Goal: Task Accomplishment & Management: Use online tool/utility

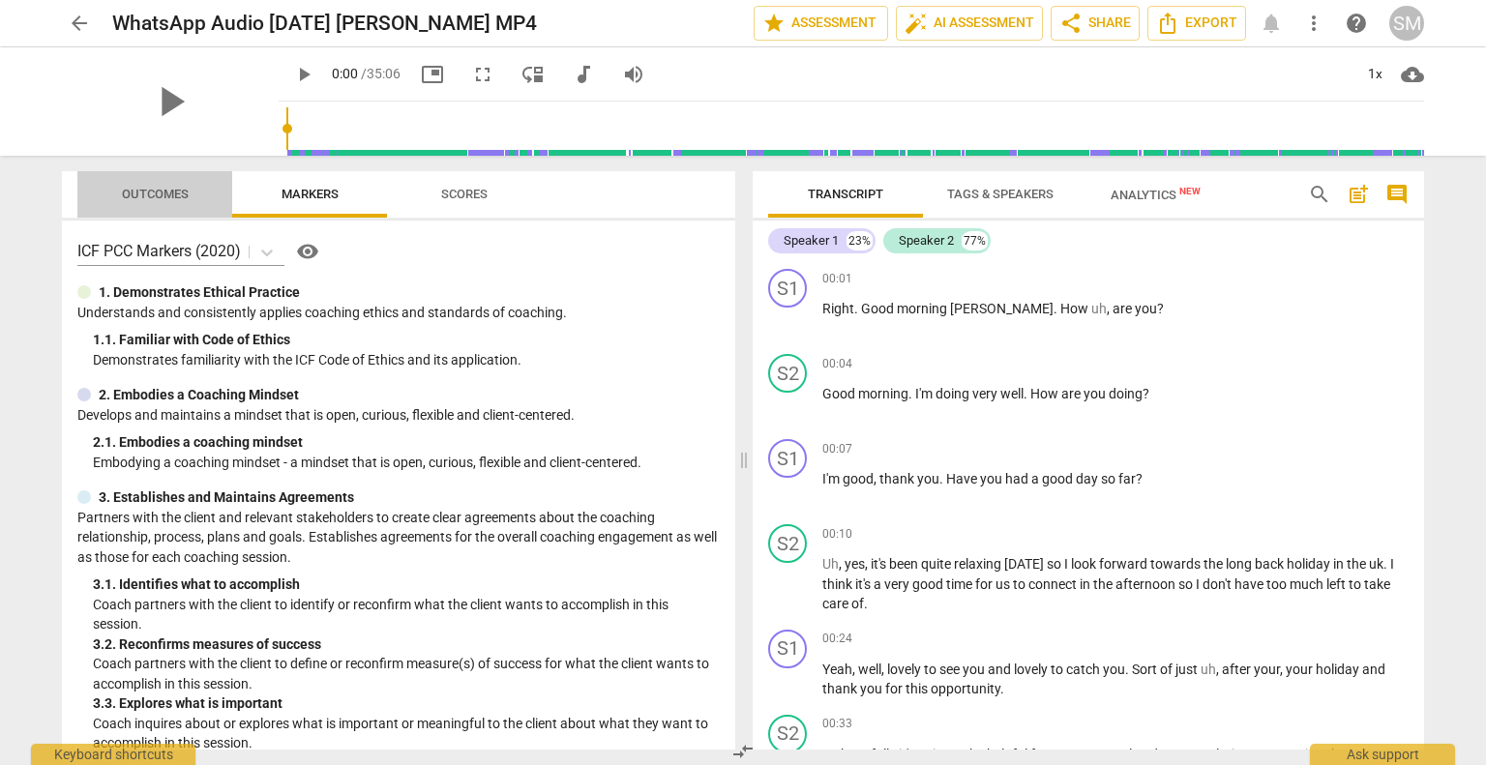
click at [171, 192] on span "Outcomes" at bounding box center [155, 194] width 67 height 15
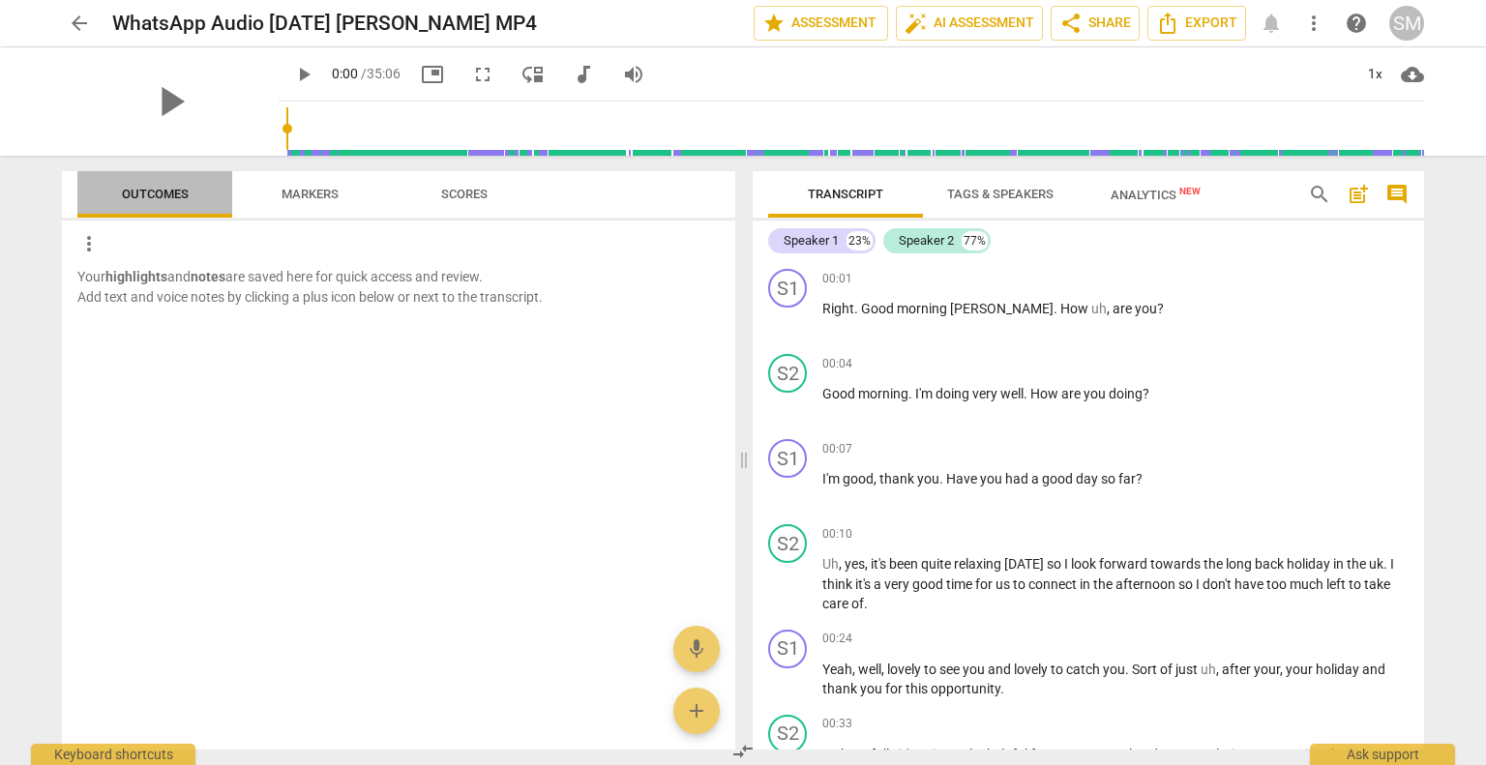
click at [146, 196] on span "Outcomes" at bounding box center [155, 194] width 67 height 15
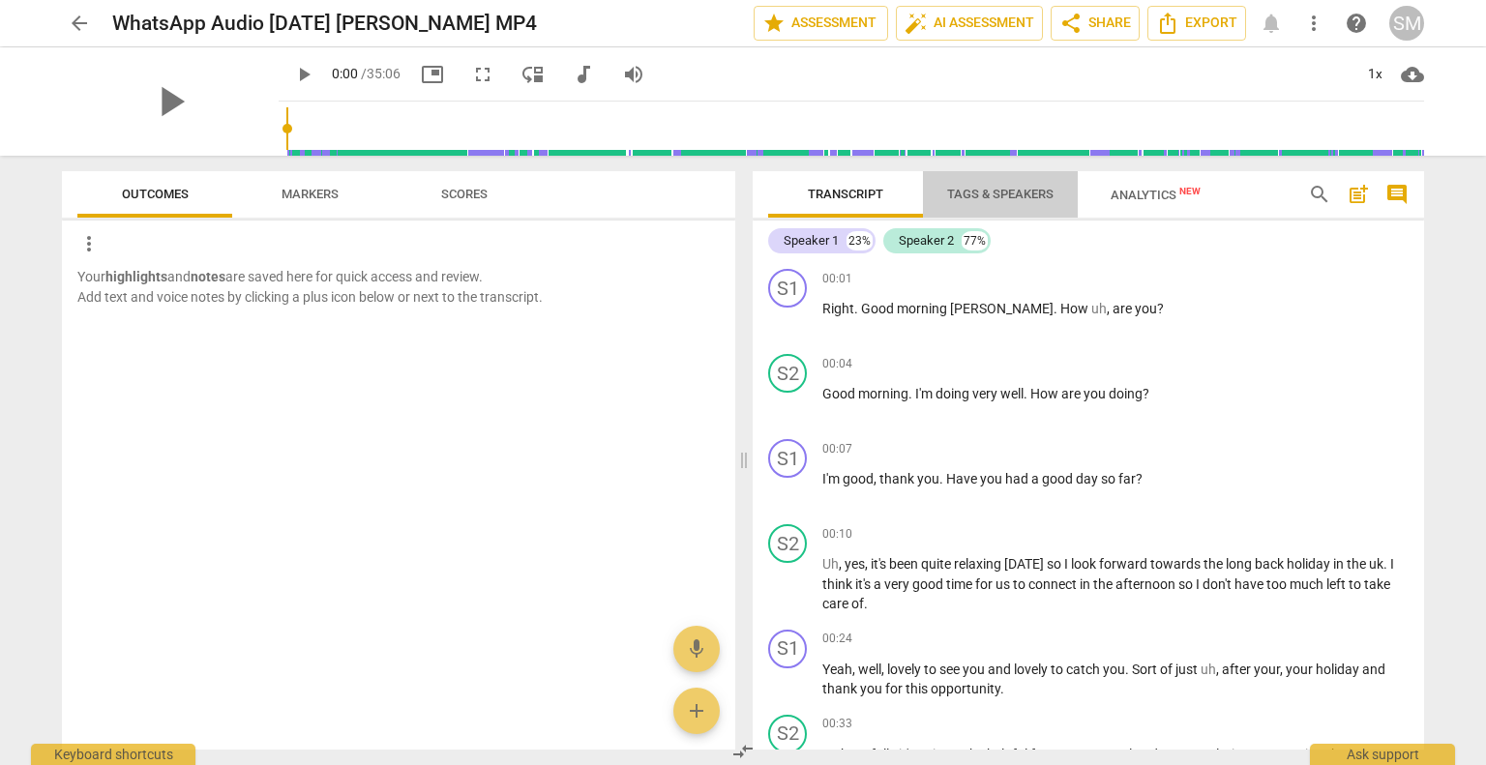
click at [1006, 196] on span "Tags & Speakers" at bounding box center [1000, 194] width 106 height 15
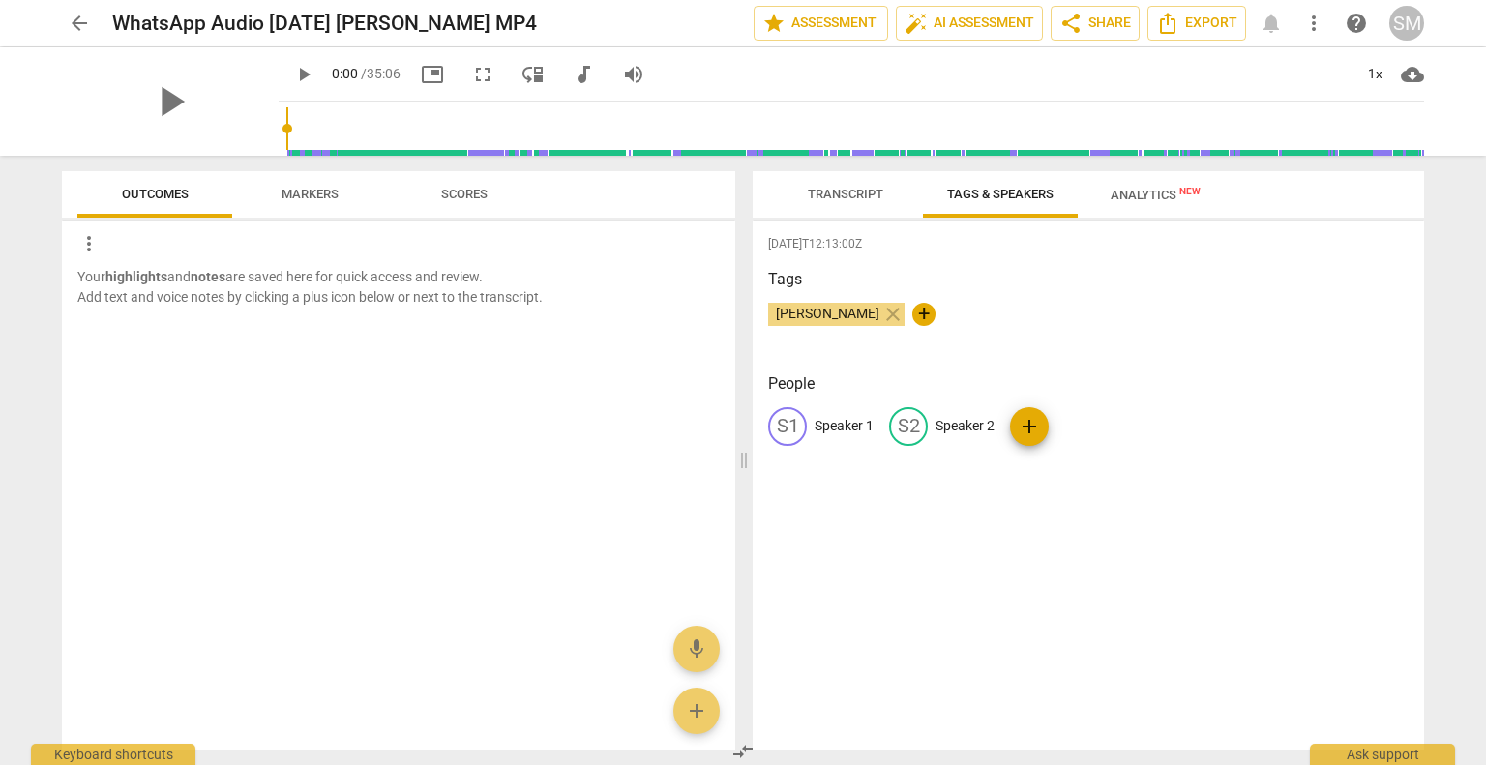
click at [844, 421] on p "Speaker 1" at bounding box center [843, 426] width 59 height 20
type input "[PERSON_NAME]"
click at [1086, 424] on p "Speaker 2" at bounding box center [1090, 426] width 59 height 20
type input "[PERSON_NAME]"
click at [1322, 568] on div "[DATE]T12:13:00Z Tags [PERSON_NAME] close + People NA [PERSON_NAME] edit [PERSO…" at bounding box center [1087, 485] width 671 height 529
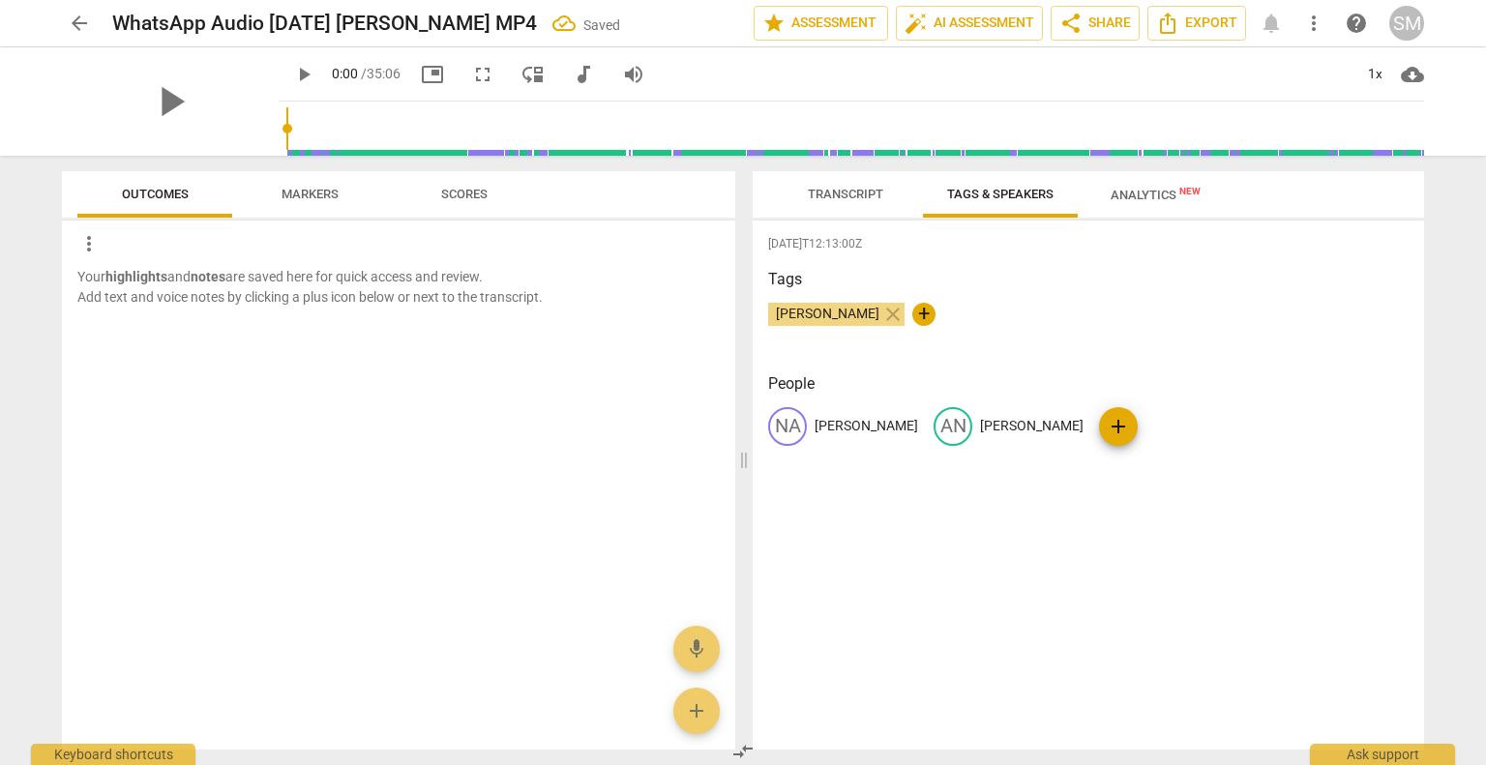
click at [841, 190] on span "Transcript" at bounding box center [845, 194] width 75 height 15
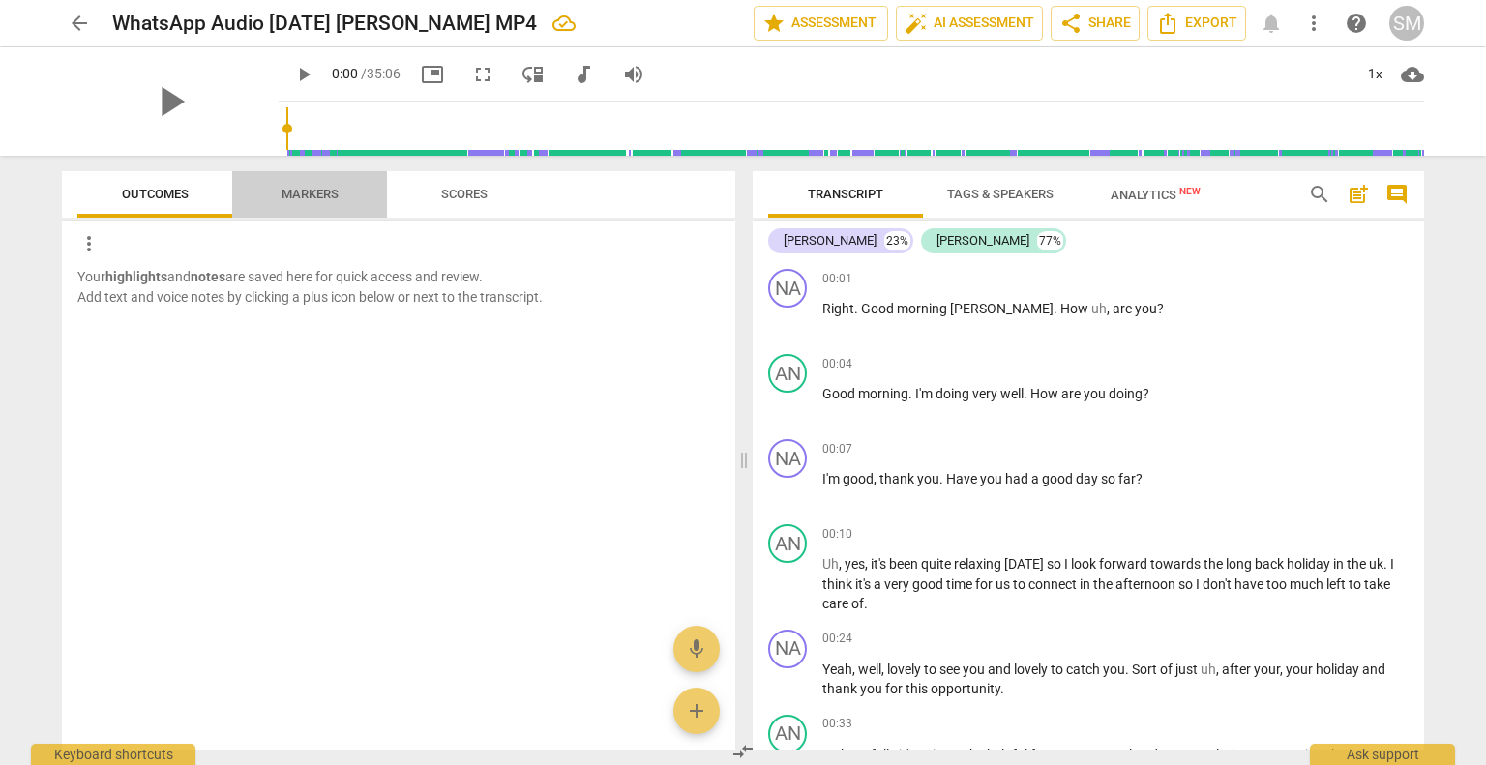
click at [302, 196] on span "Markers" at bounding box center [309, 194] width 57 height 15
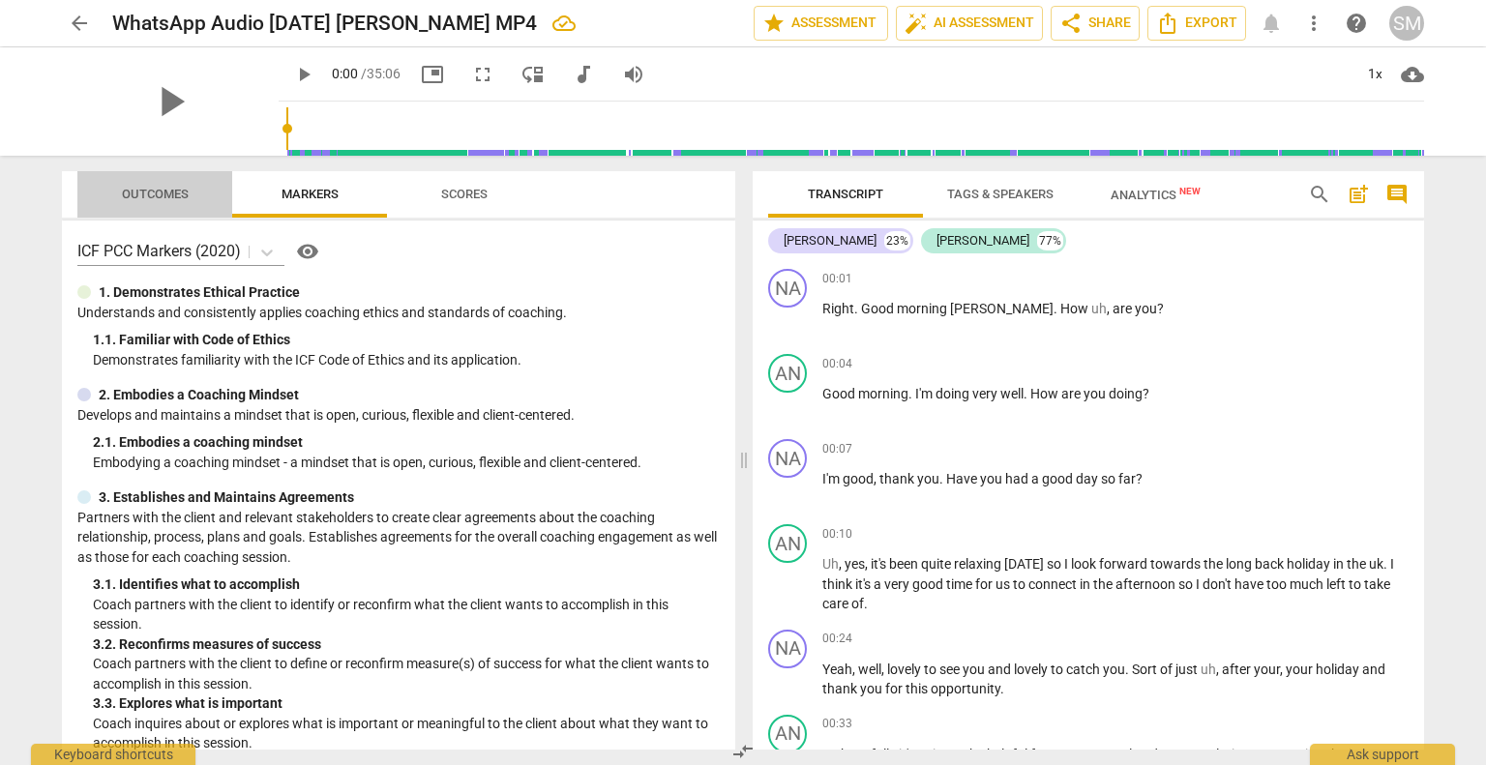
click at [162, 187] on span "Outcomes" at bounding box center [155, 194] width 67 height 15
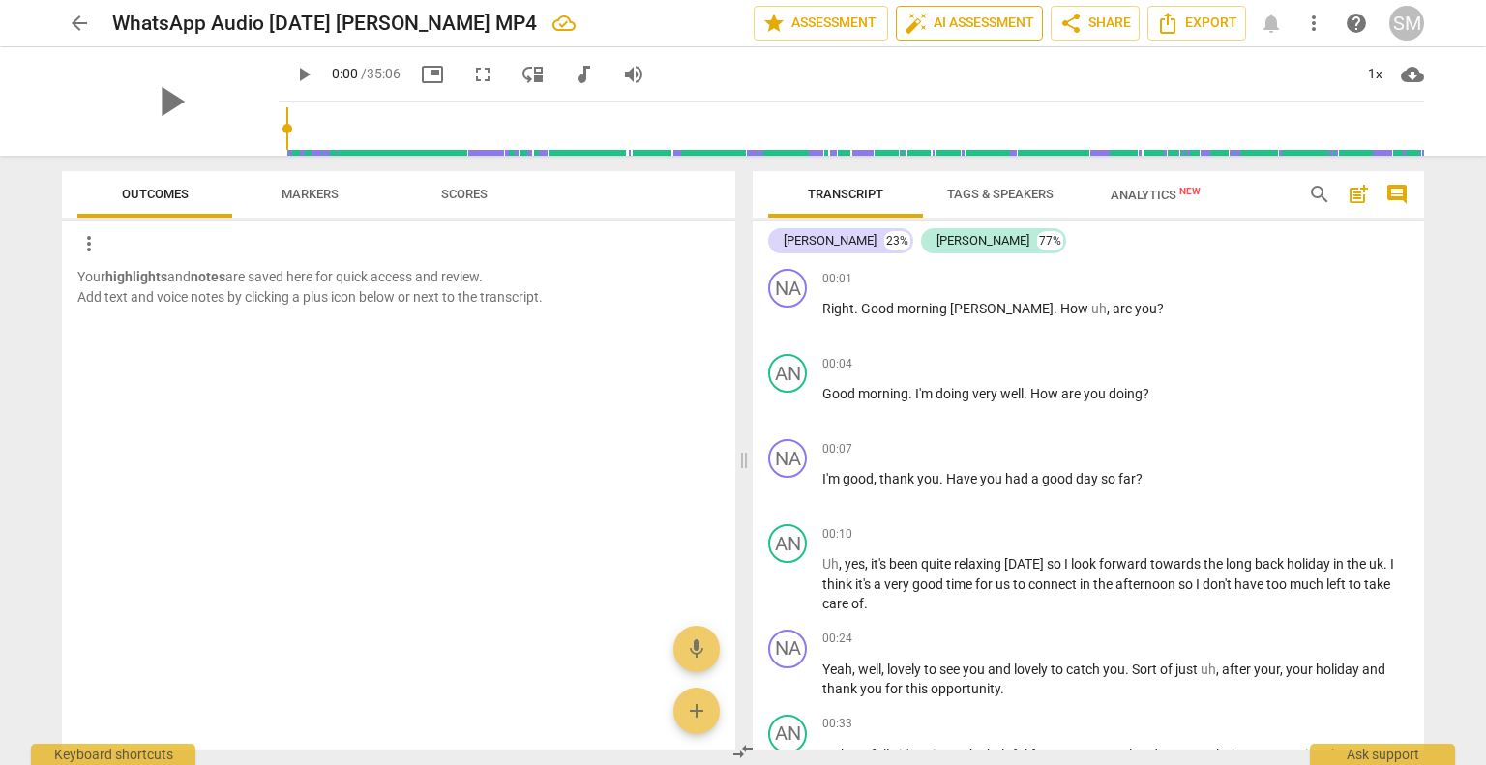
click at [988, 32] on span "auto_fix_high AI Assessment" at bounding box center [969, 23] width 130 height 23
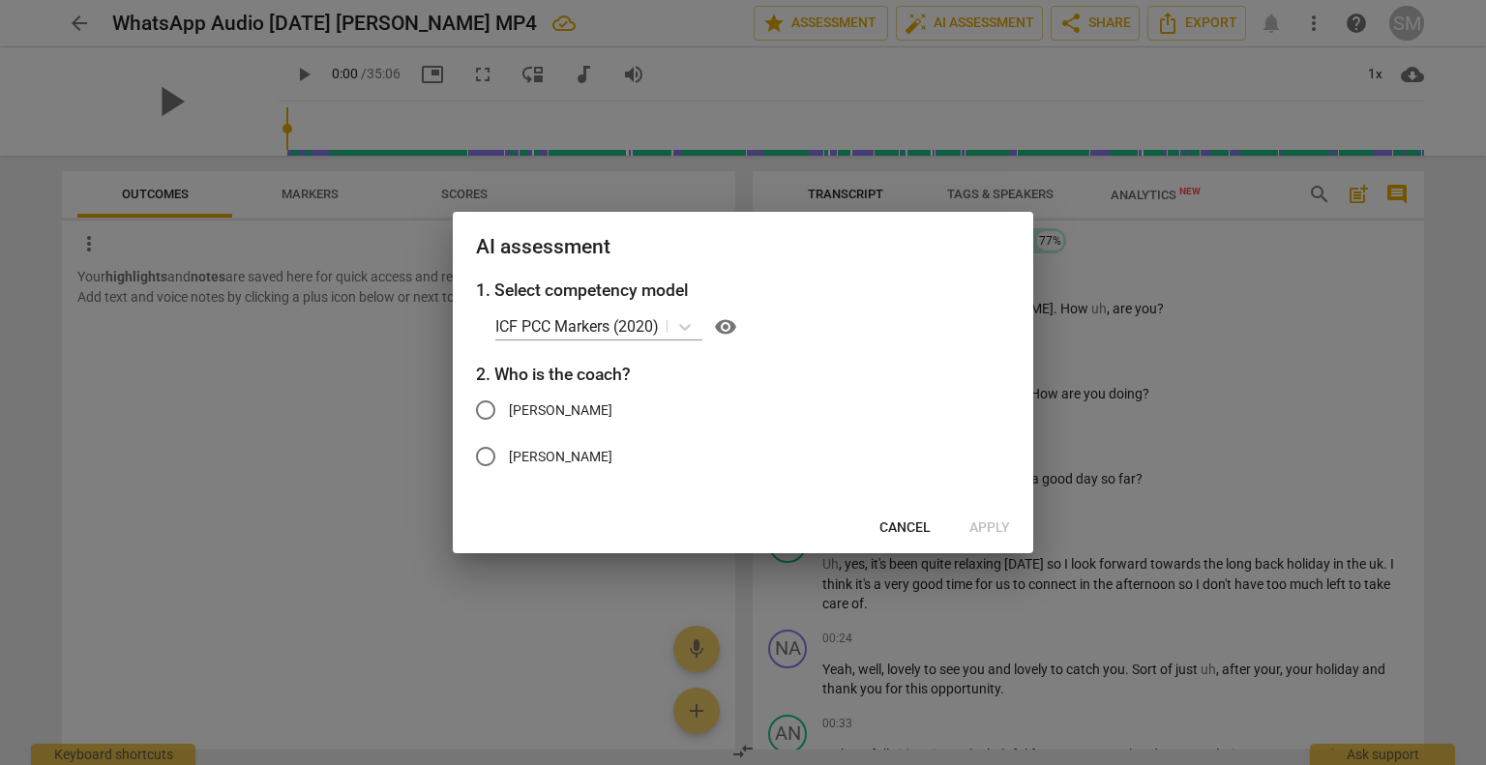
click at [487, 410] on input "[PERSON_NAME]" at bounding box center [485, 410] width 46 height 46
radio input "true"
click at [990, 521] on span "Apply" at bounding box center [989, 527] width 41 height 19
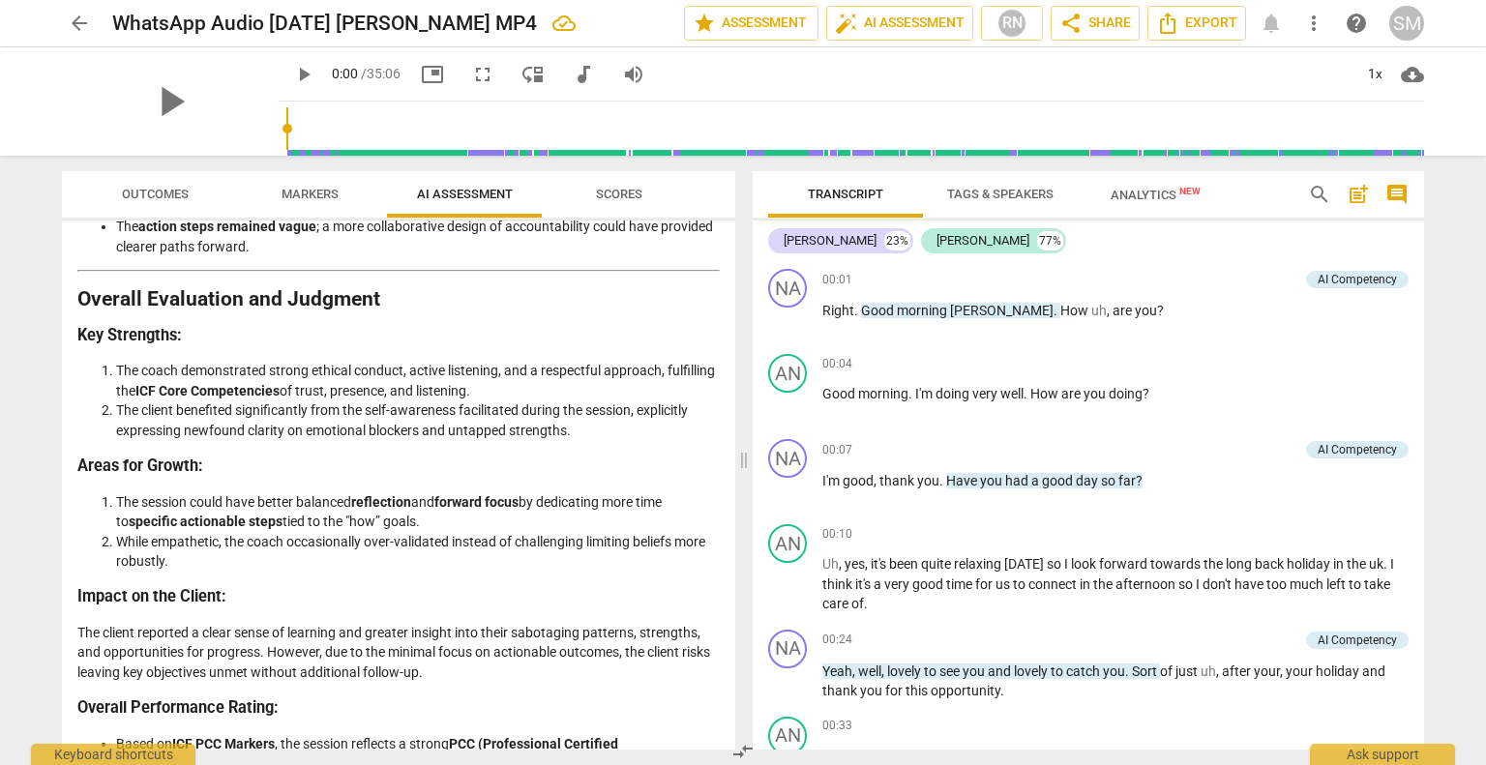
scroll to position [4163, 0]
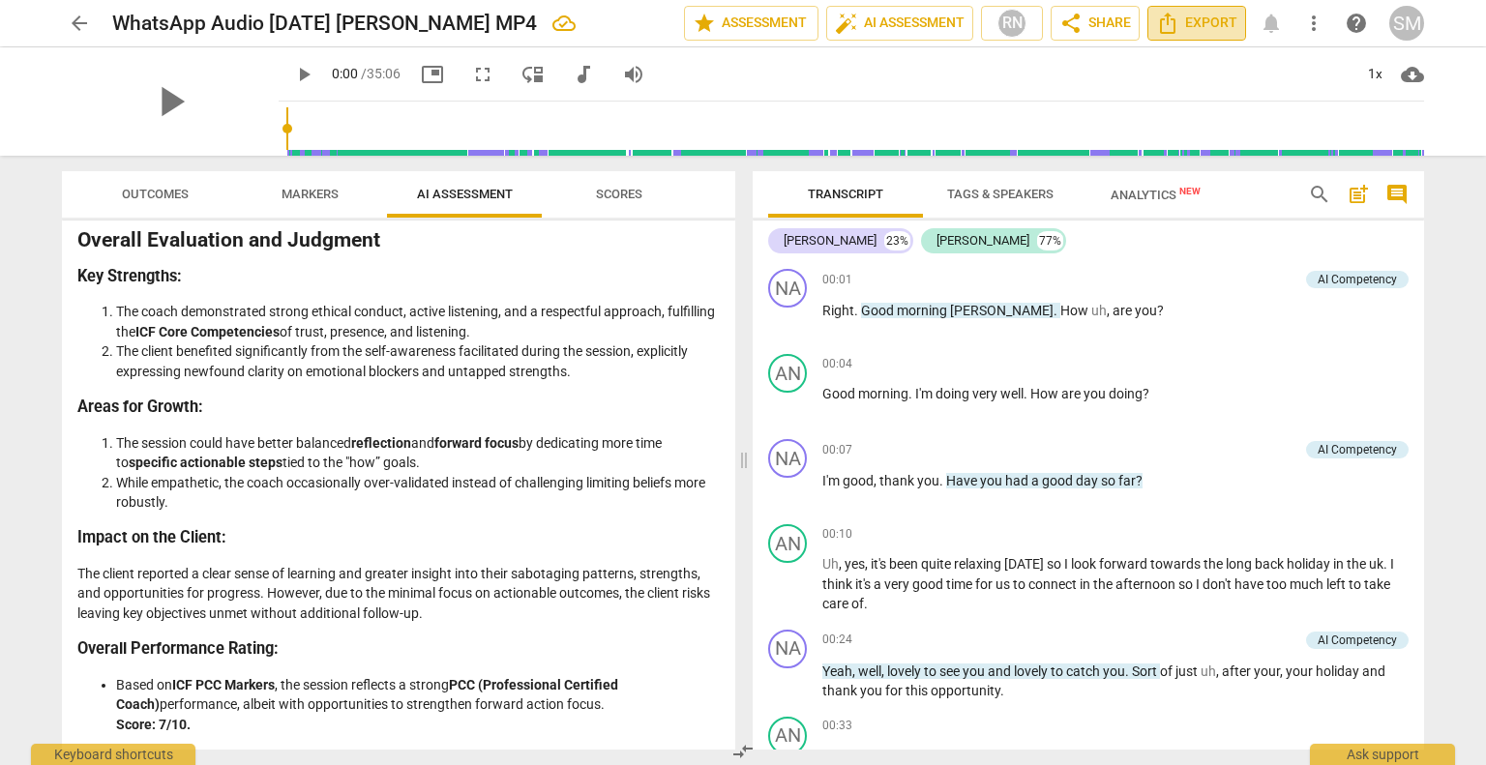
click at [1211, 22] on span "Export" at bounding box center [1196, 23] width 81 height 23
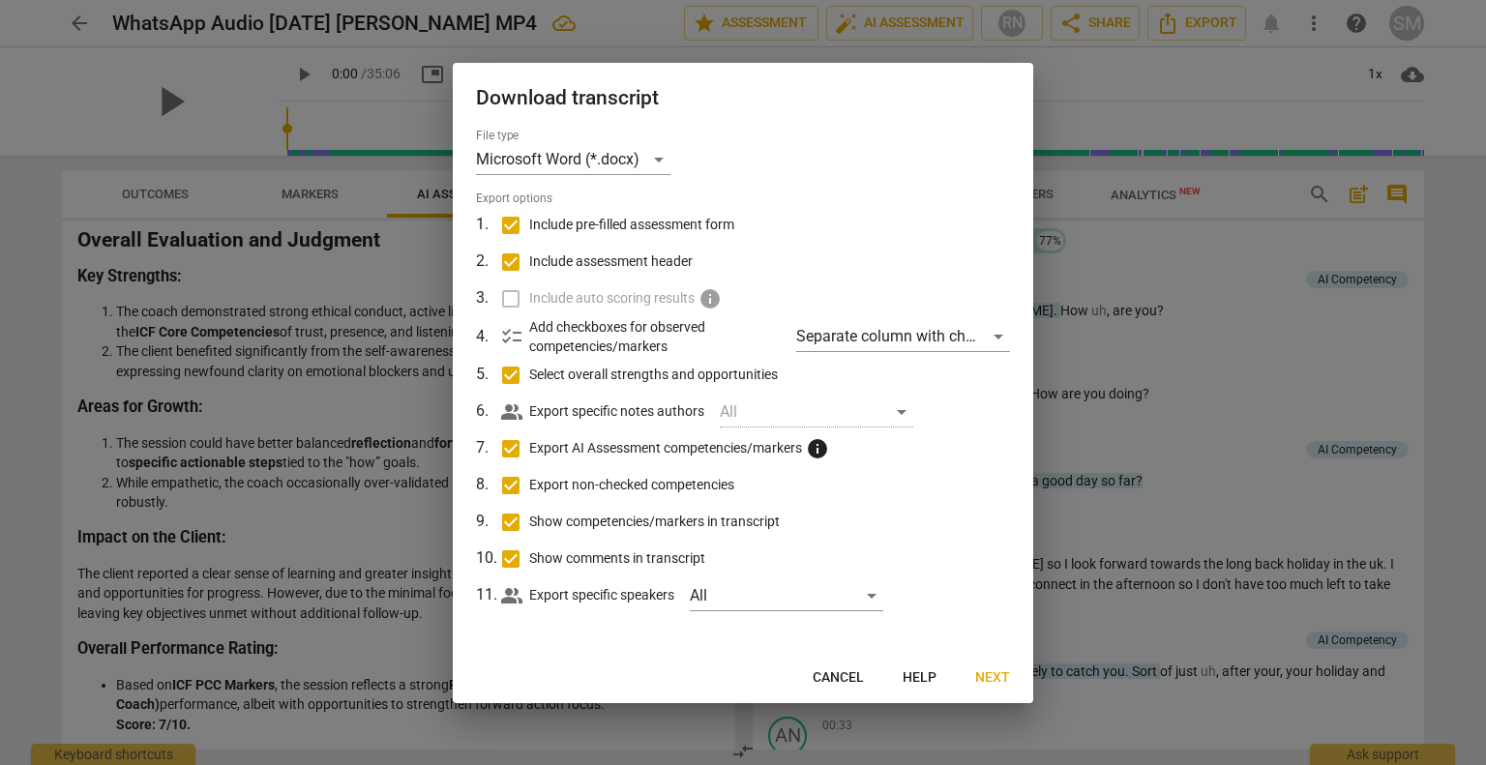
click at [1266, 371] on div at bounding box center [743, 382] width 1486 height 765
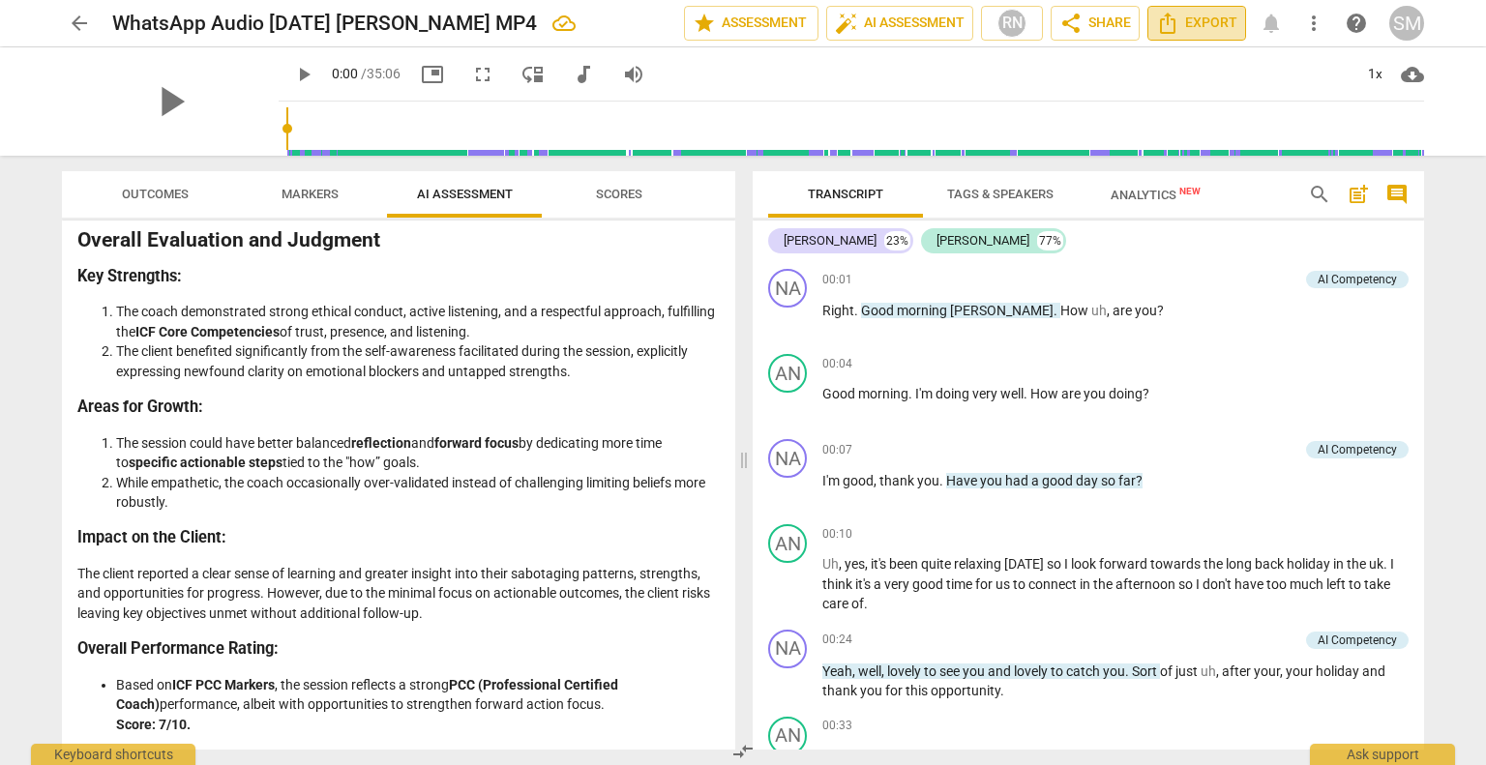
click at [1201, 20] on span "Export" at bounding box center [1196, 23] width 81 height 23
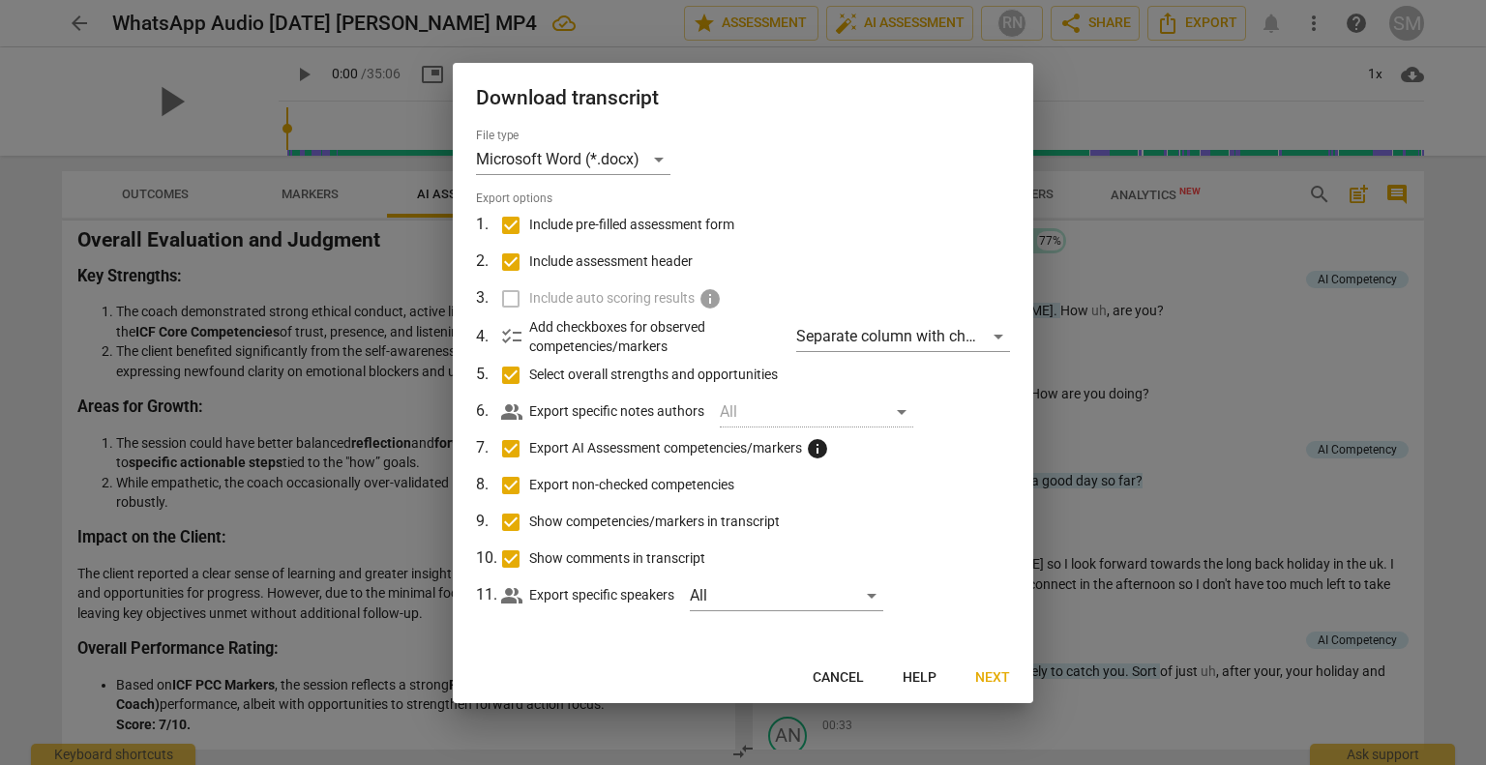
click at [513, 298] on label "Include auto scoring results info" at bounding box center [740, 298] width 507 height 37
click at [993, 675] on span "Next" at bounding box center [992, 677] width 35 height 19
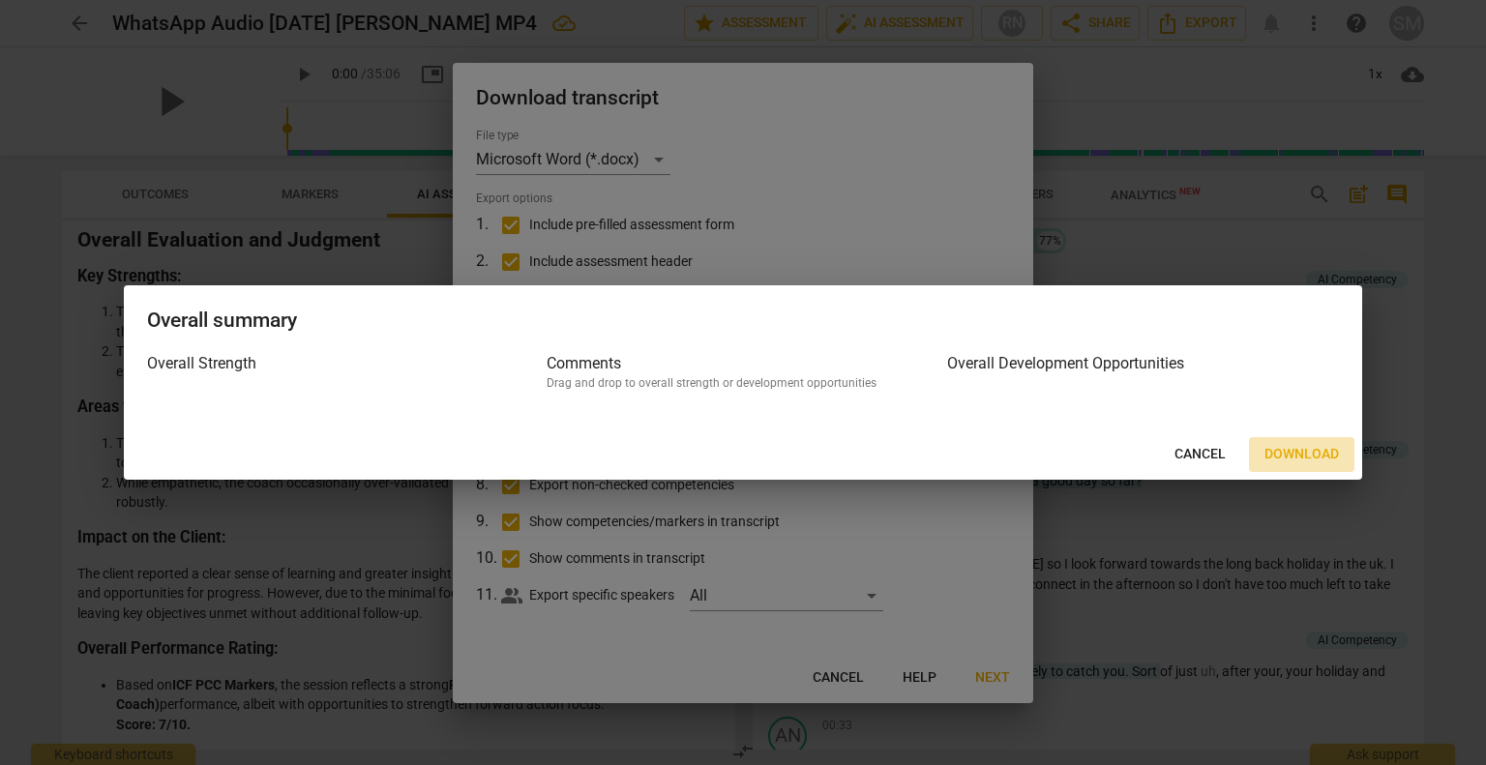
click at [1315, 448] on span "Download" at bounding box center [1301, 454] width 74 height 19
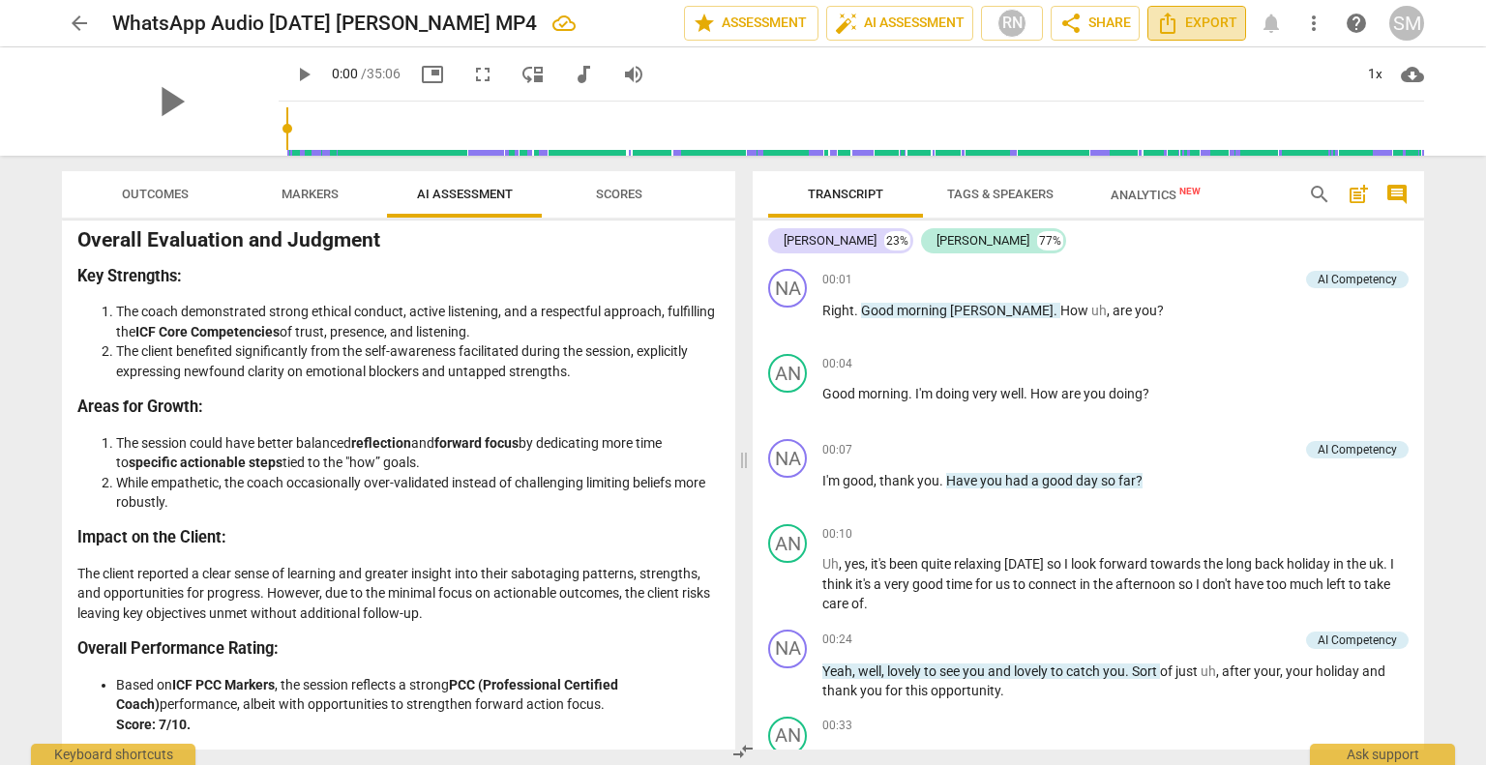
click at [1199, 20] on span "Export" at bounding box center [1196, 23] width 81 height 23
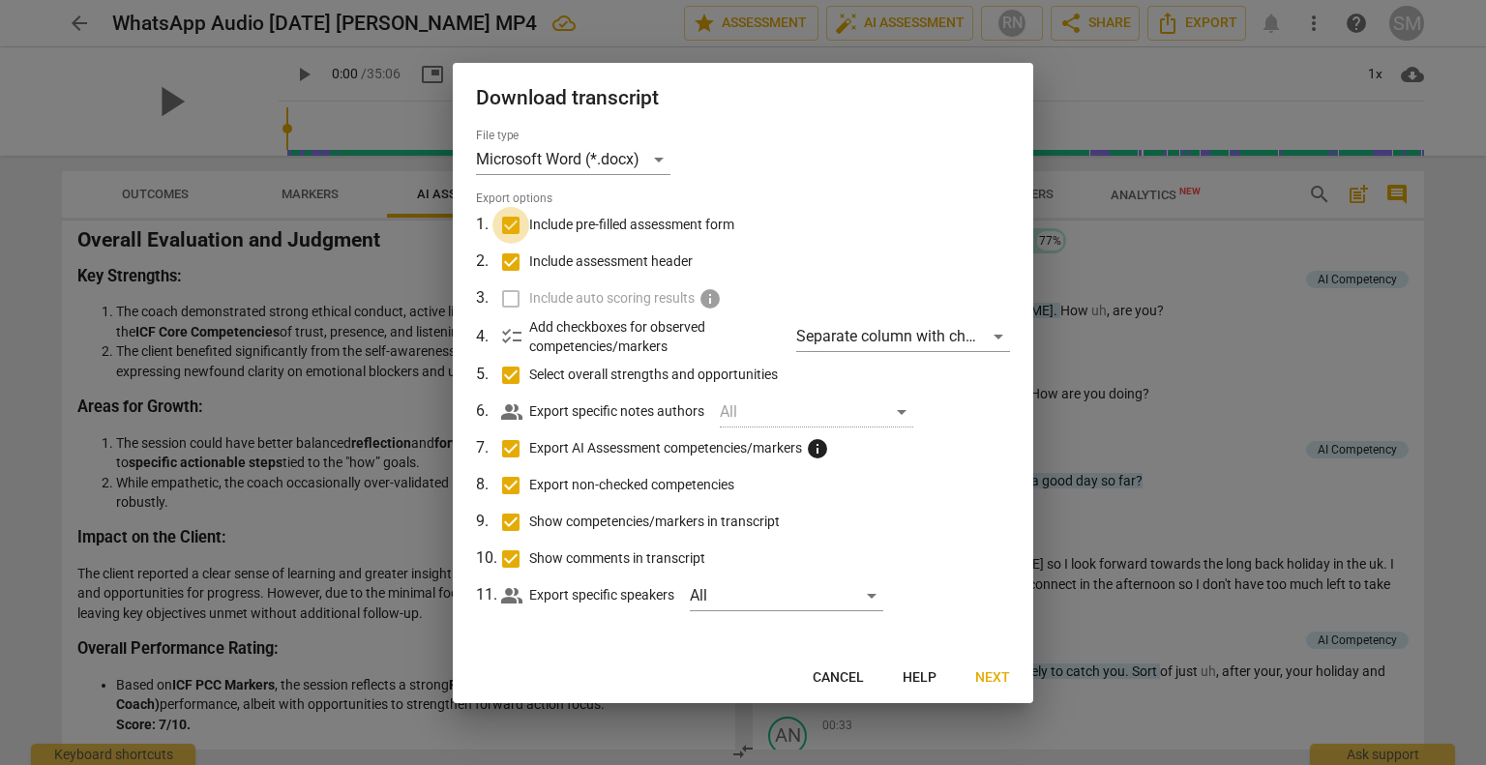
click at [511, 227] on input "Include pre-filled assessment form" at bounding box center [510, 225] width 37 height 37
checkbox input "false"
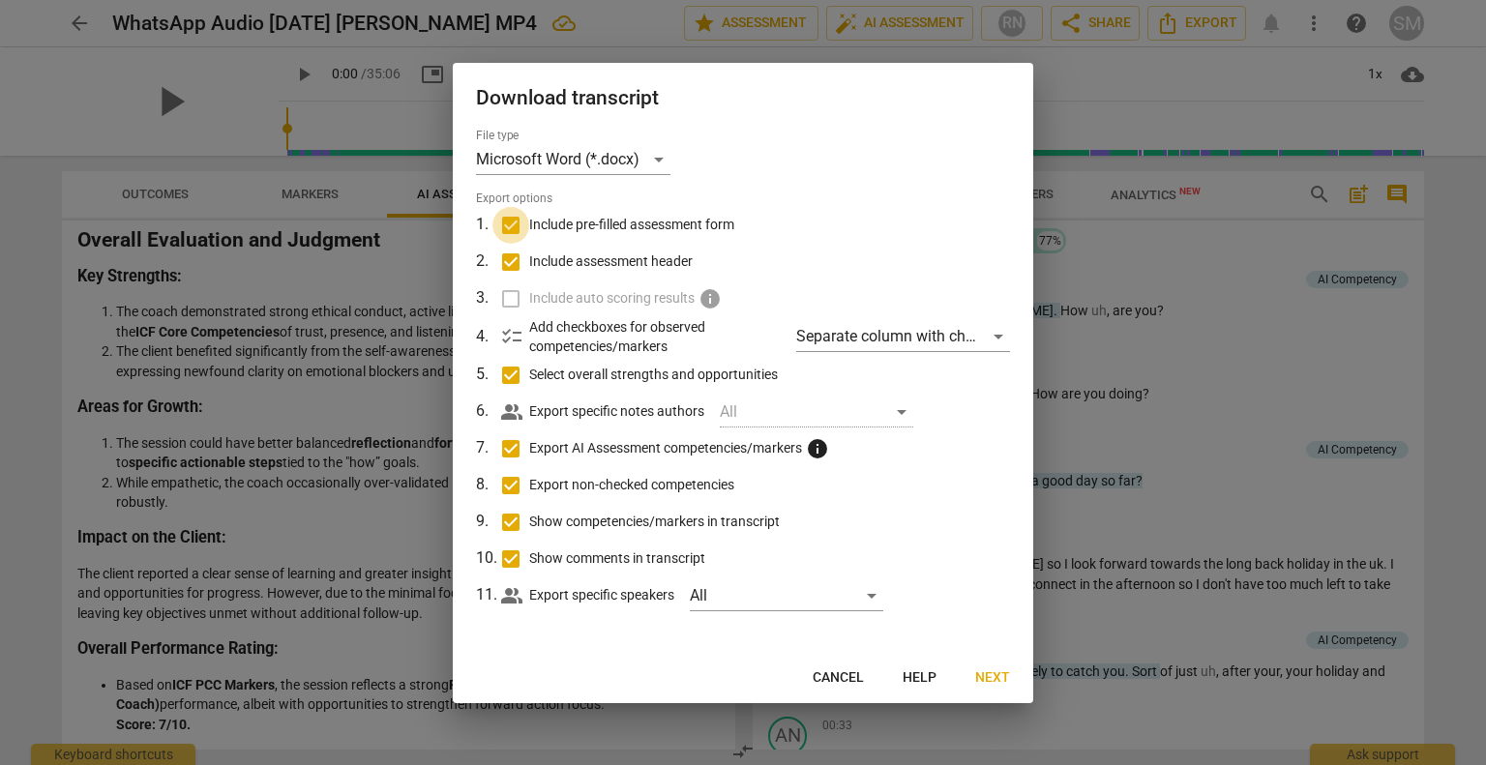
checkbox input "false"
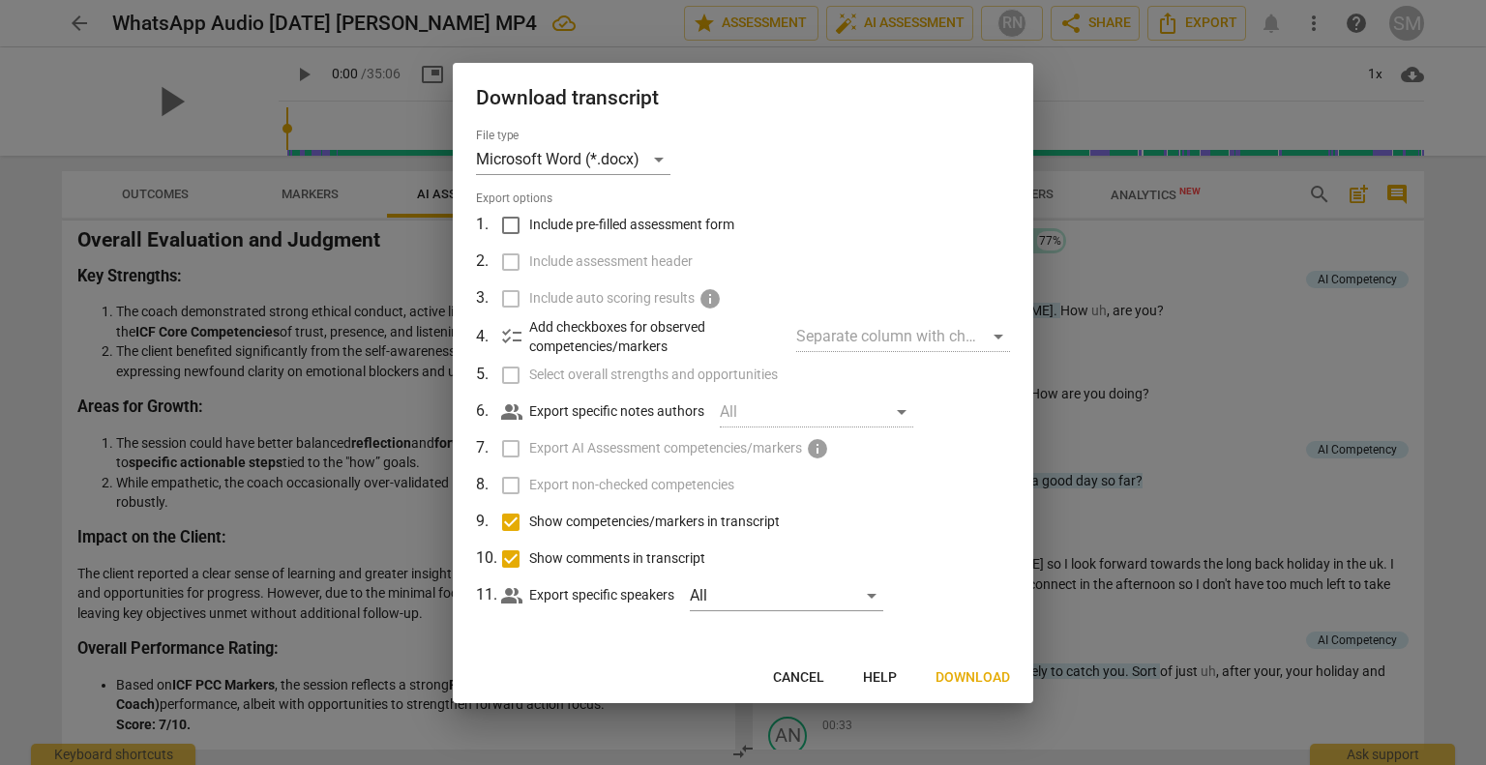
click at [515, 564] on input "Show comments in transcript" at bounding box center [510, 559] width 37 height 37
checkbox input "false"
click at [511, 524] on input "Show competencies/markers in transcript" at bounding box center [510, 522] width 37 height 37
checkbox input "false"
click at [983, 677] on span "Download" at bounding box center [972, 677] width 74 height 19
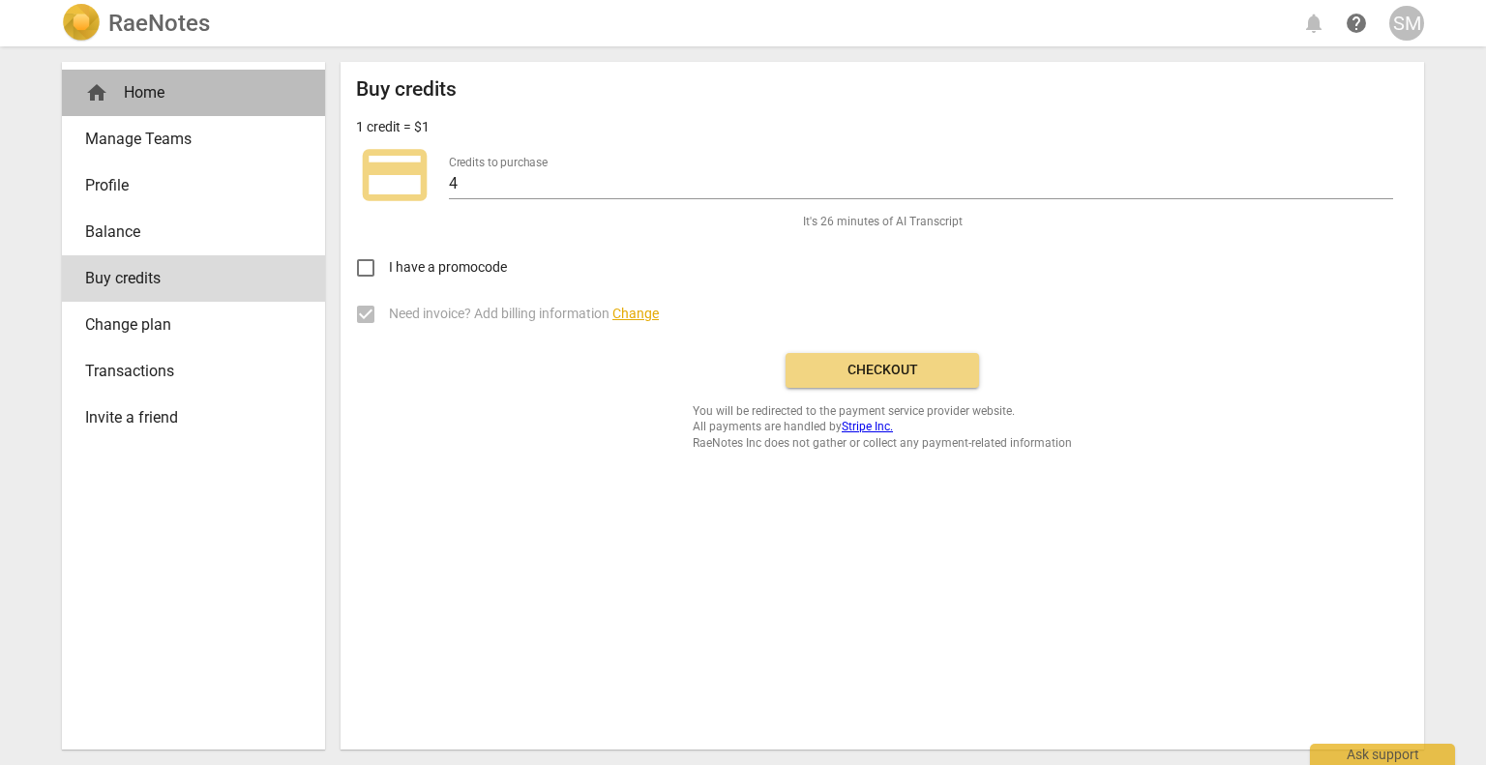
click at [132, 101] on div "home Home" at bounding box center [185, 92] width 201 height 23
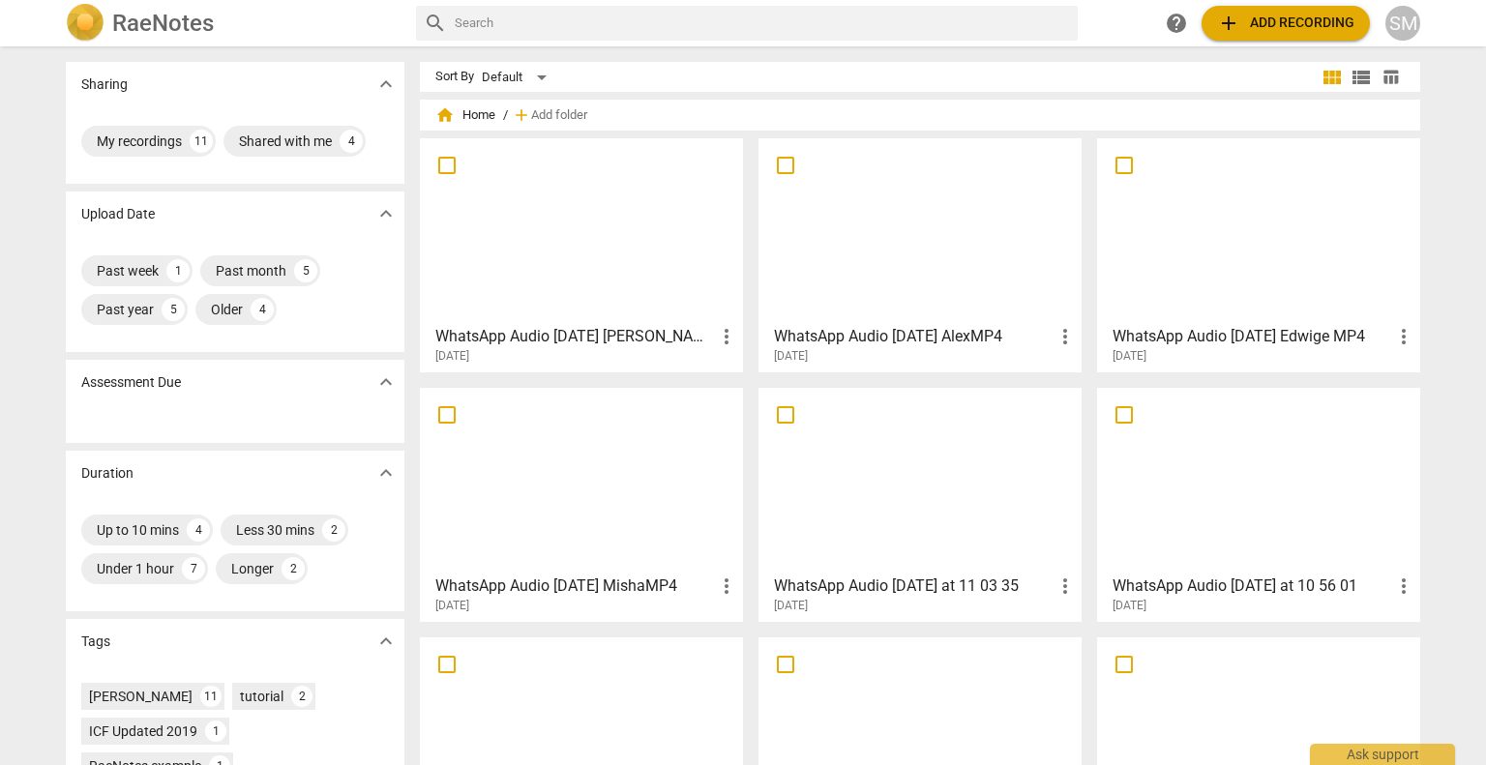
click at [942, 243] on div at bounding box center [920, 230] width 310 height 171
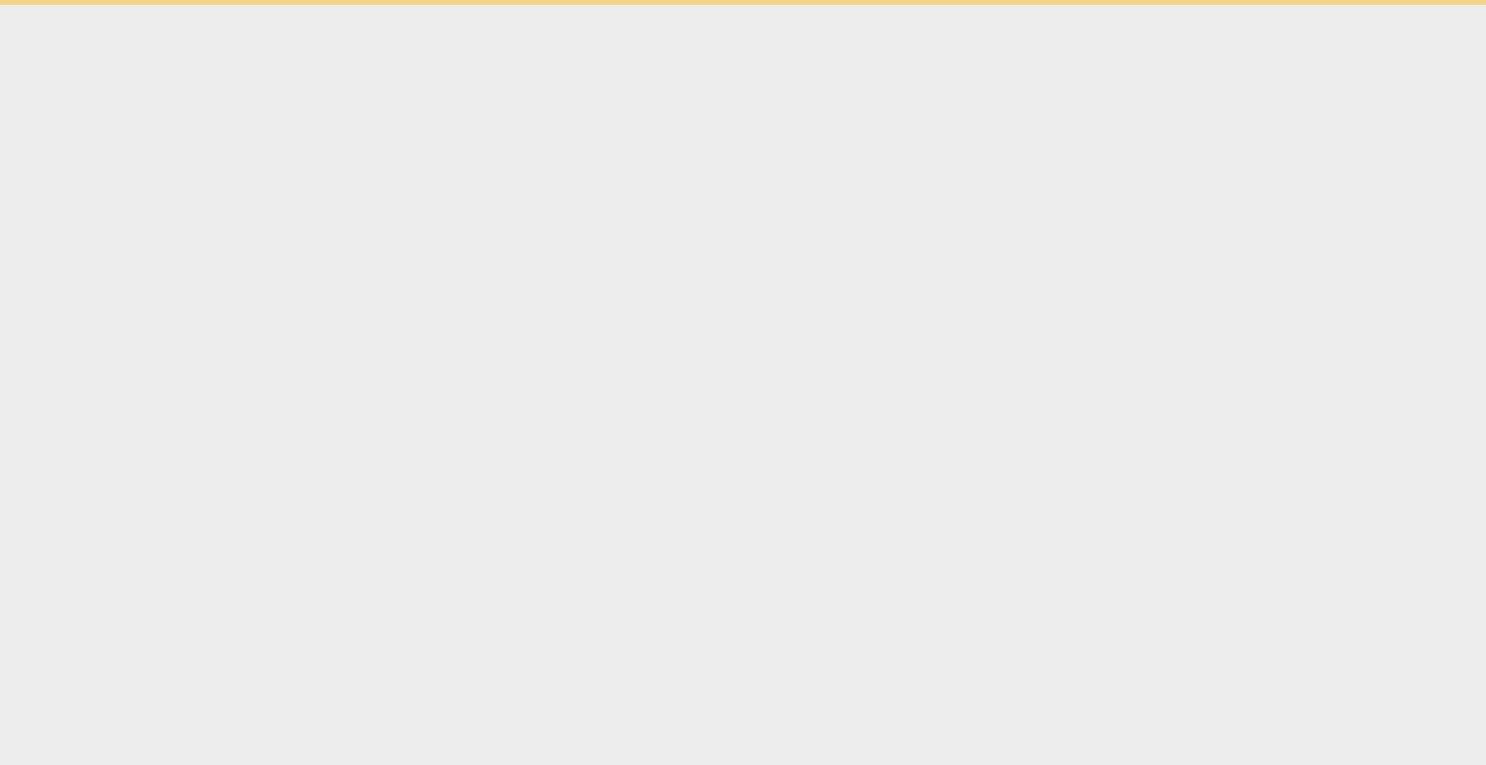
click at [942, 5] on html "Ask support" at bounding box center [743, 2] width 1486 height 5
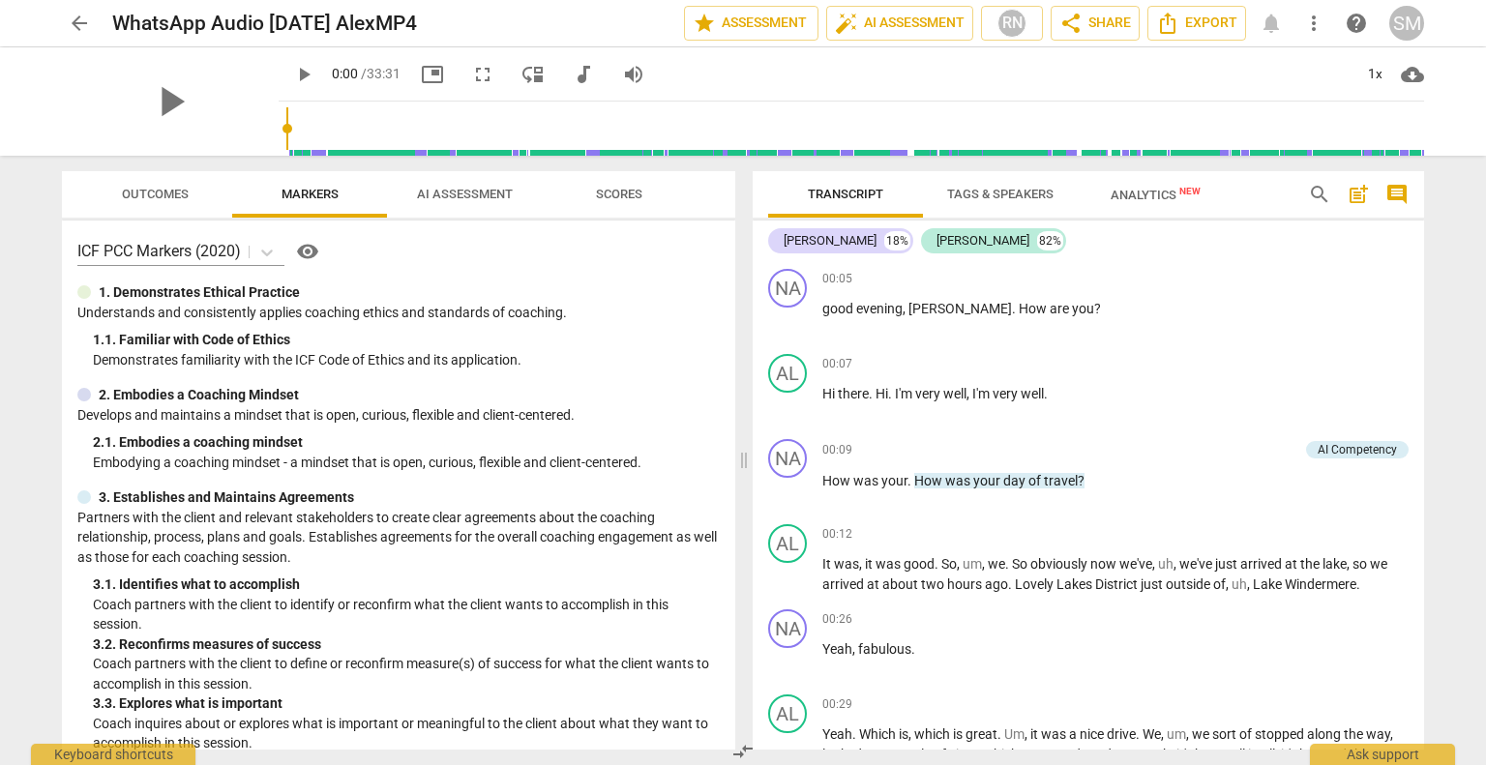
click at [482, 192] on span "AI Assessment" at bounding box center [465, 194] width 96 height 15
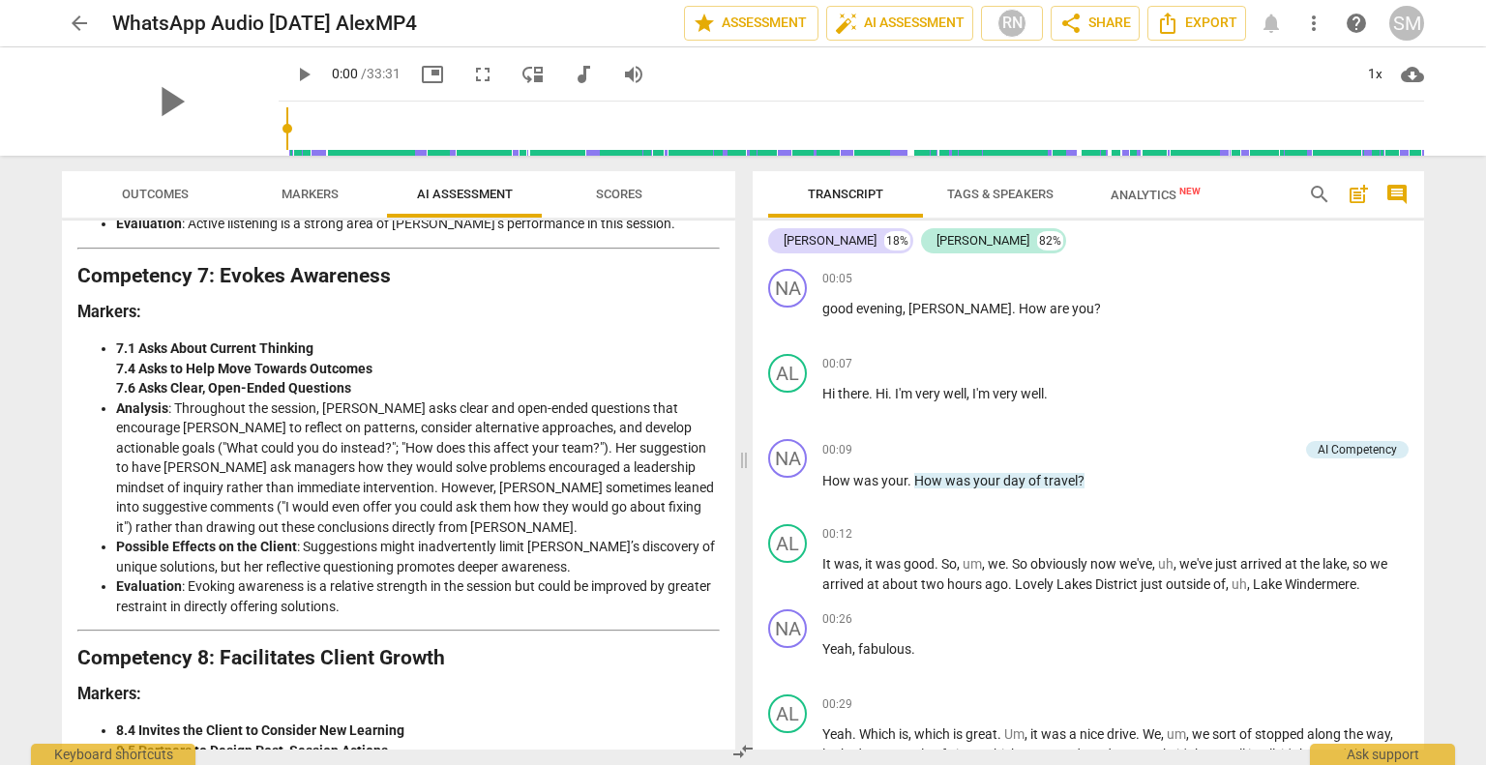
scroll to position [2931, 0]
